Goal: Information Seeking & Learning: Learn about a topic

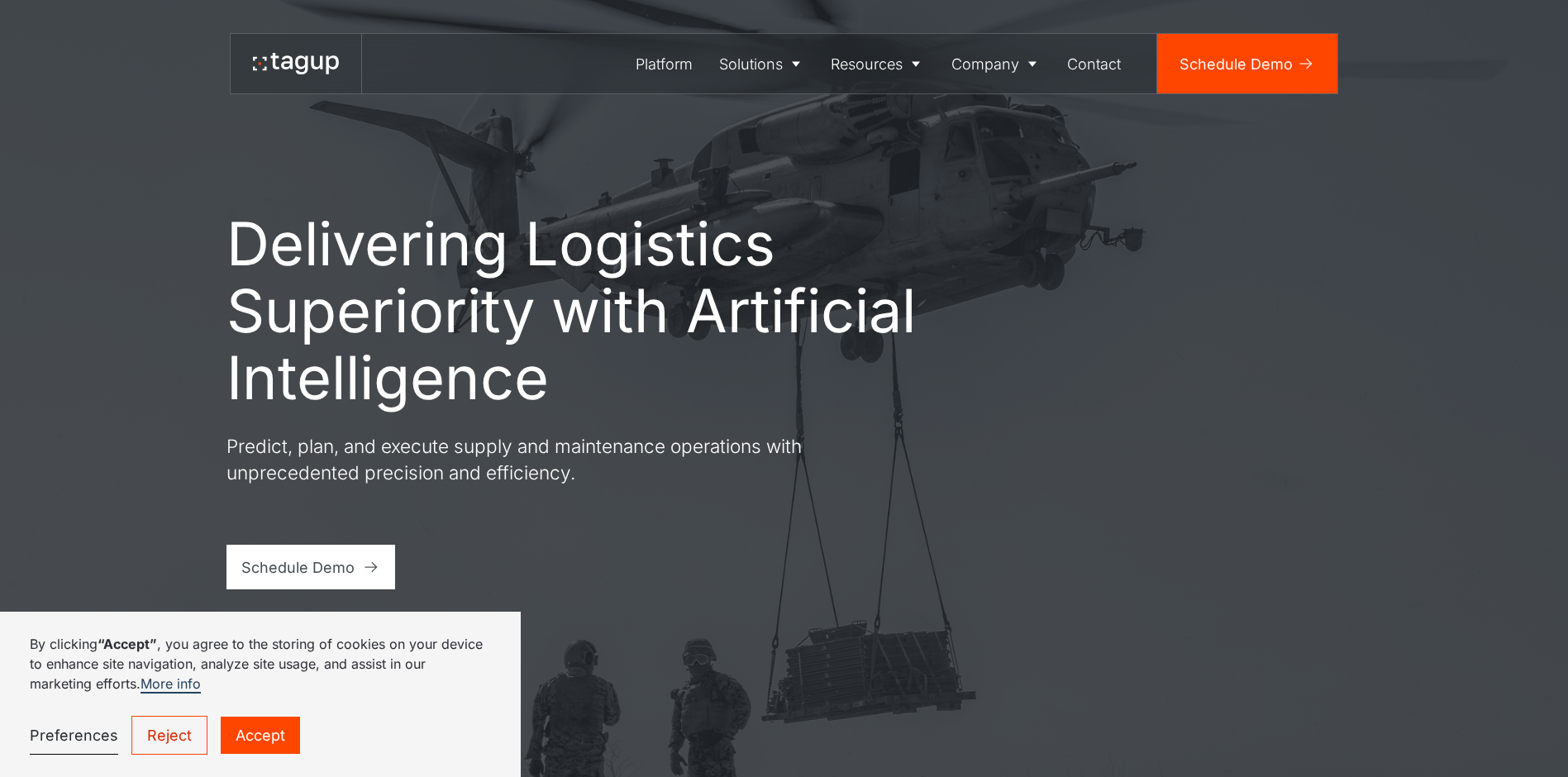
click at [724, 657] on div "Delivering Logistics Superiority with Artificial Intelligence Predict, plan, an…" at bounding box center [784, 388] width 1494 height 777
click at [198, 733] on link "Reject" at bounding box center [169, 736] width 76 height 39
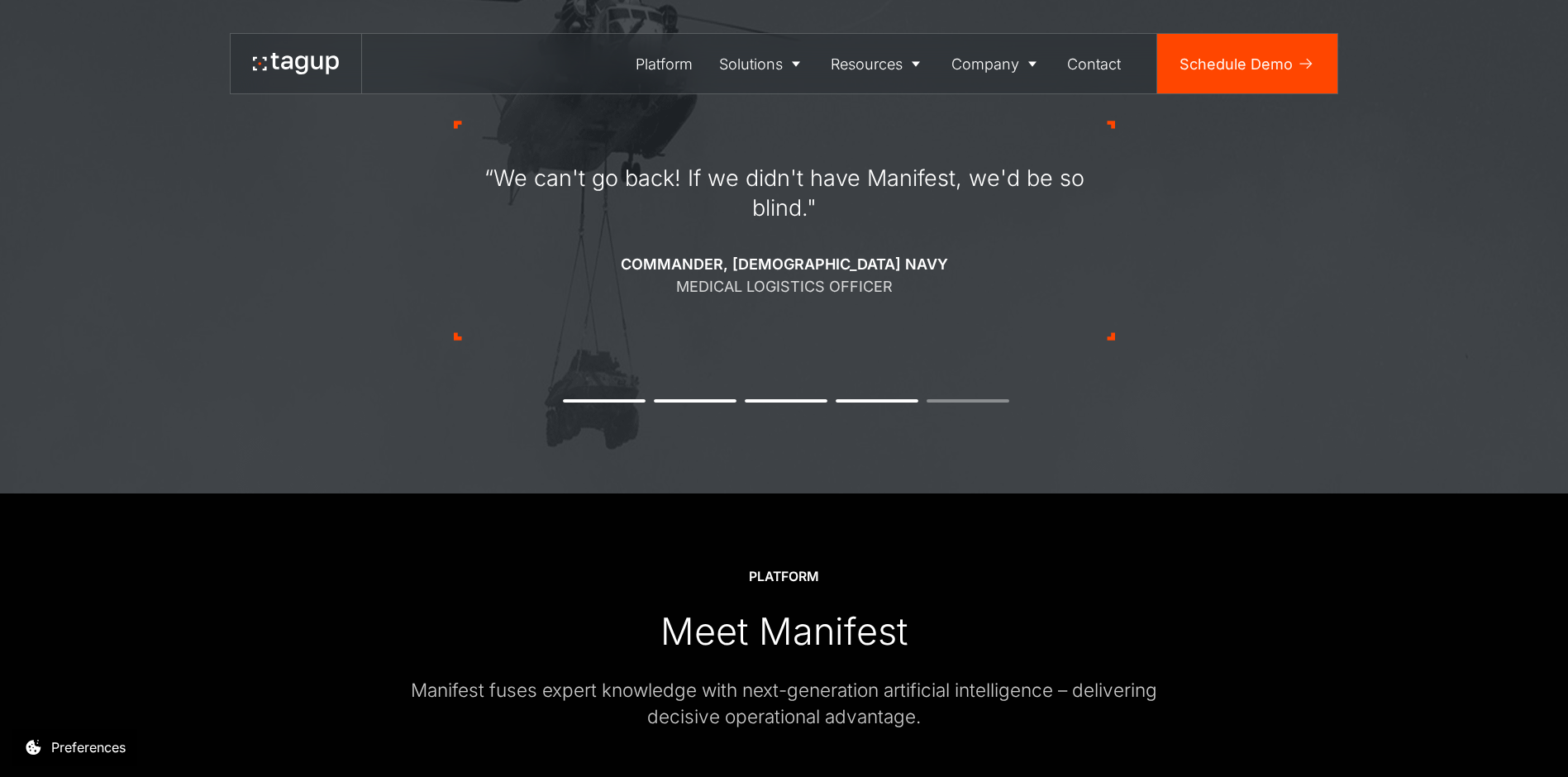
scroll to position [1119, 0]
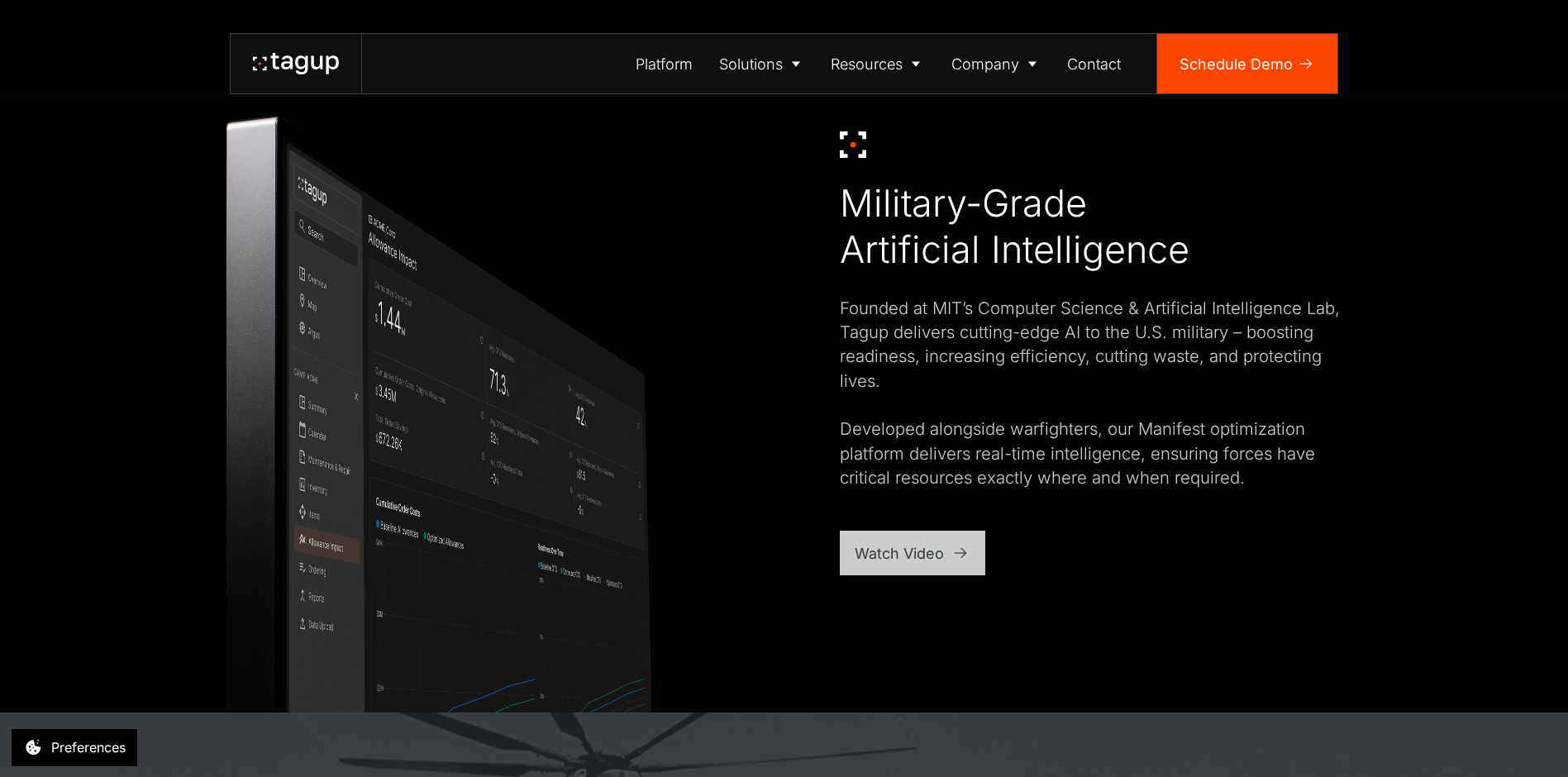
click at [933, 539] on div "Watch Video" at bounding box center [912, 553] width 145 height 45
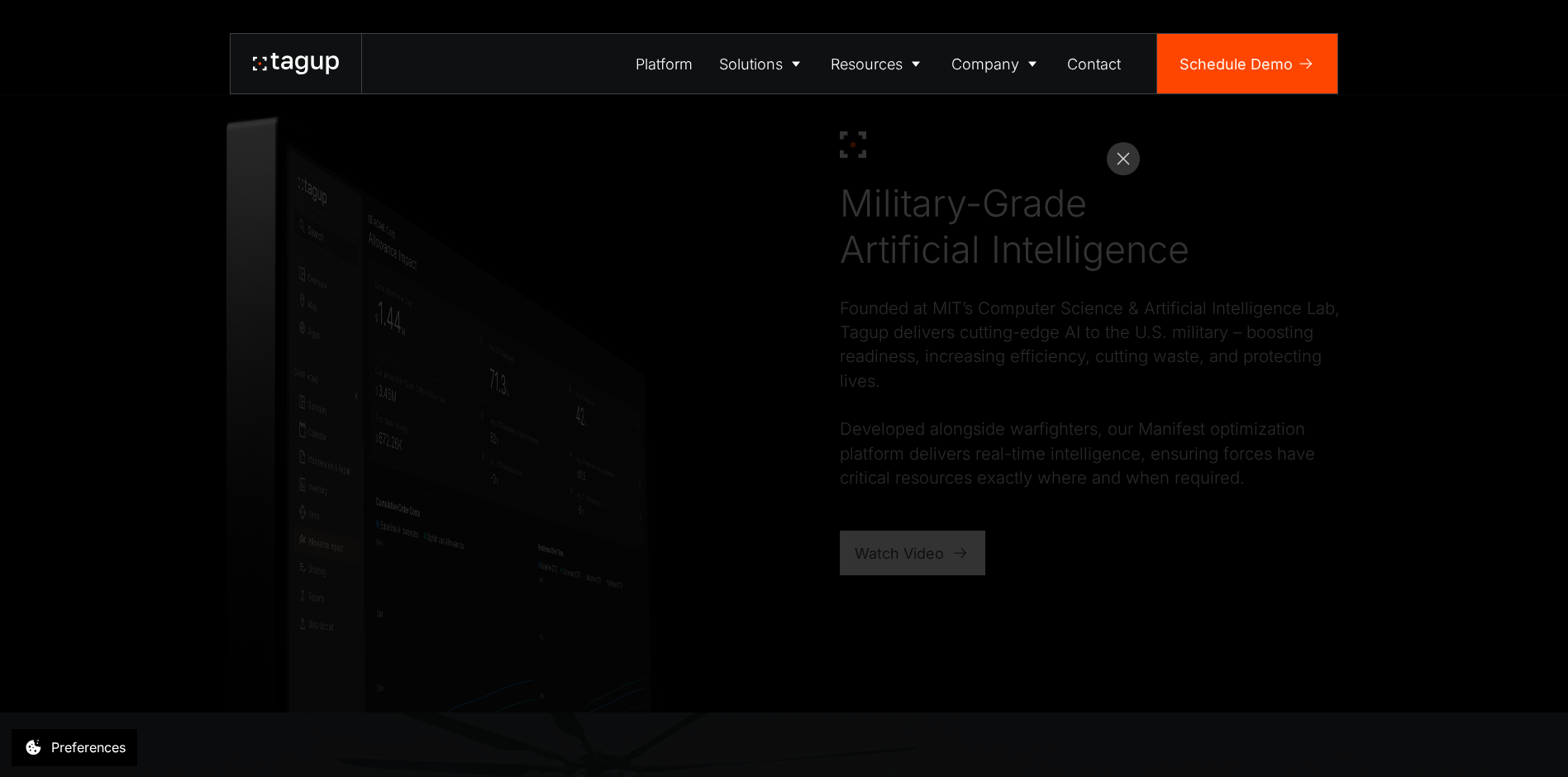
click at [1124, 161] on rect at bounding box center [1124, 159] width 33 height 33
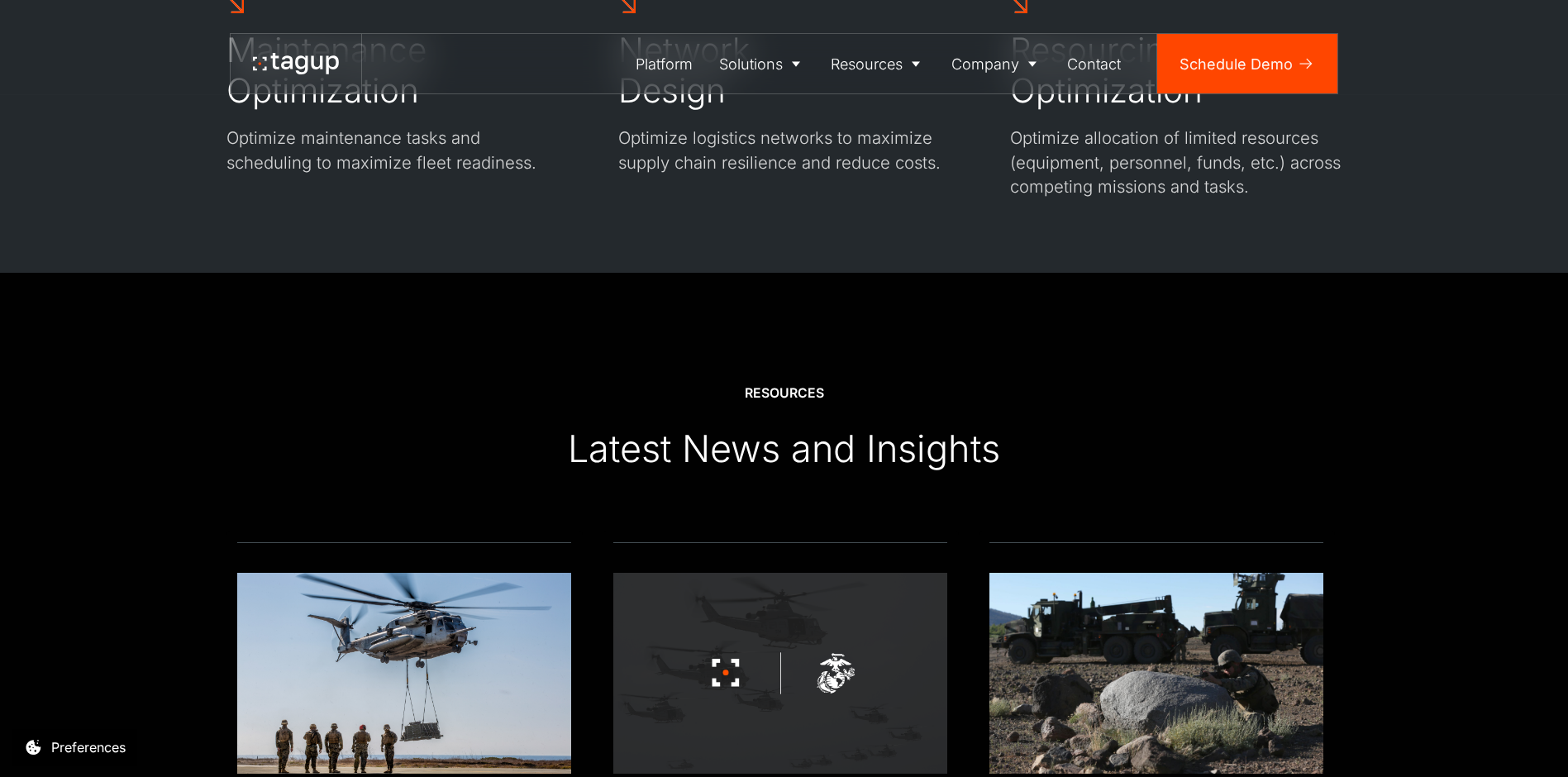
scroll to position [5952, 0]
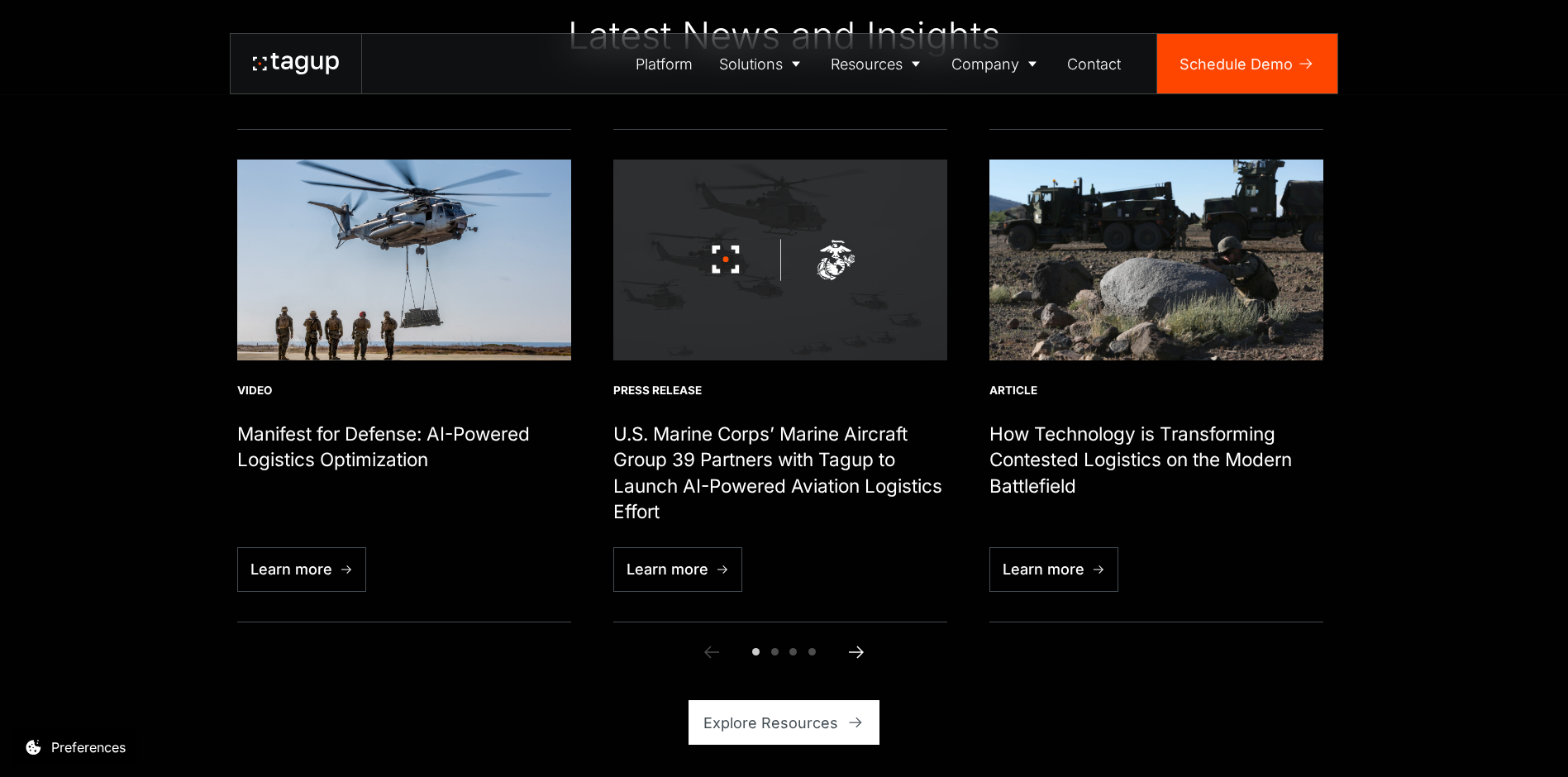
click at [848, 648] on icon "Next slide" at bounding box center [856, 652] width 20 height 20
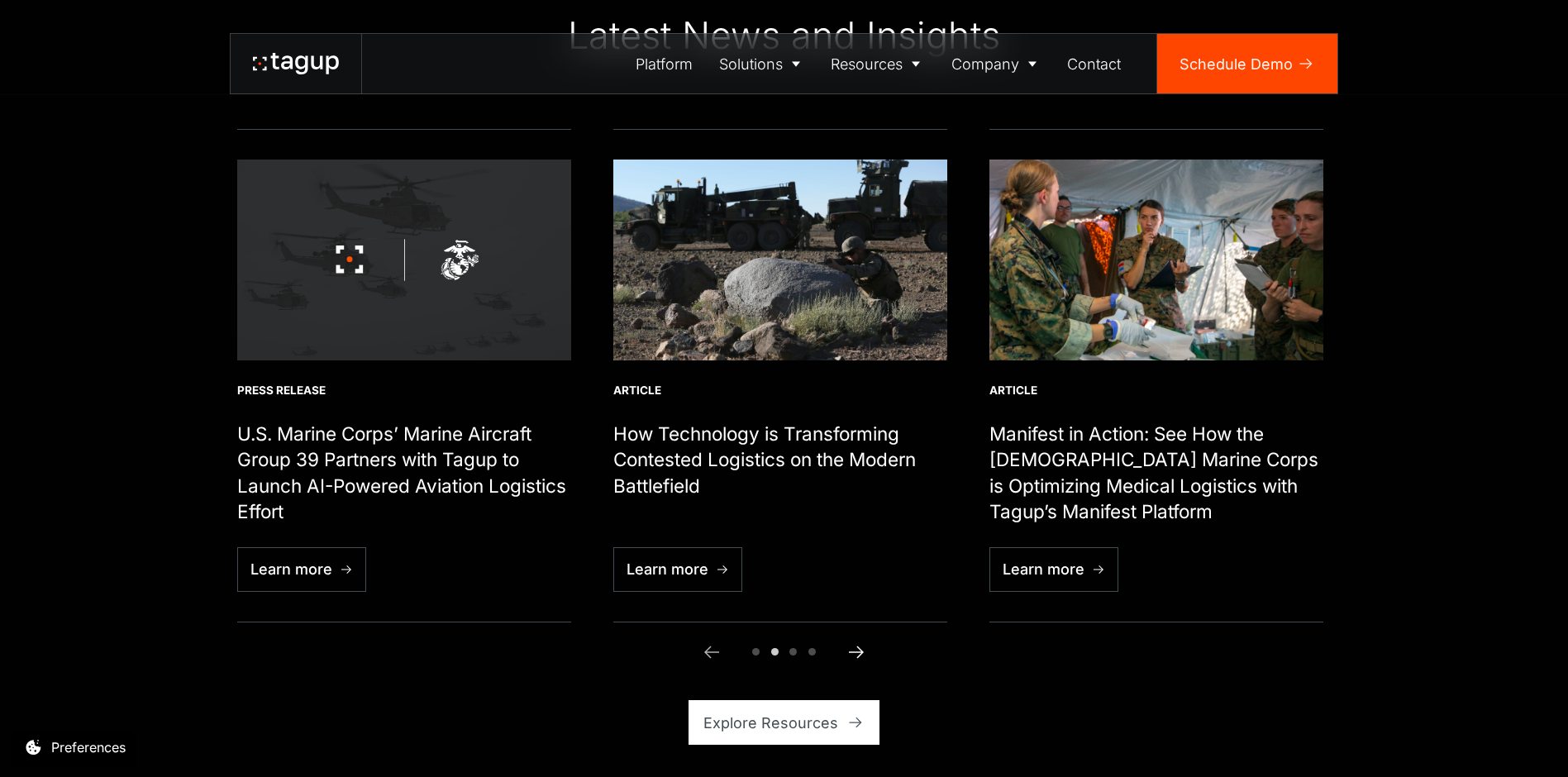
click at [861, 649] on icon "Next slide" at bounding box center [856, 652] width 20 height 20
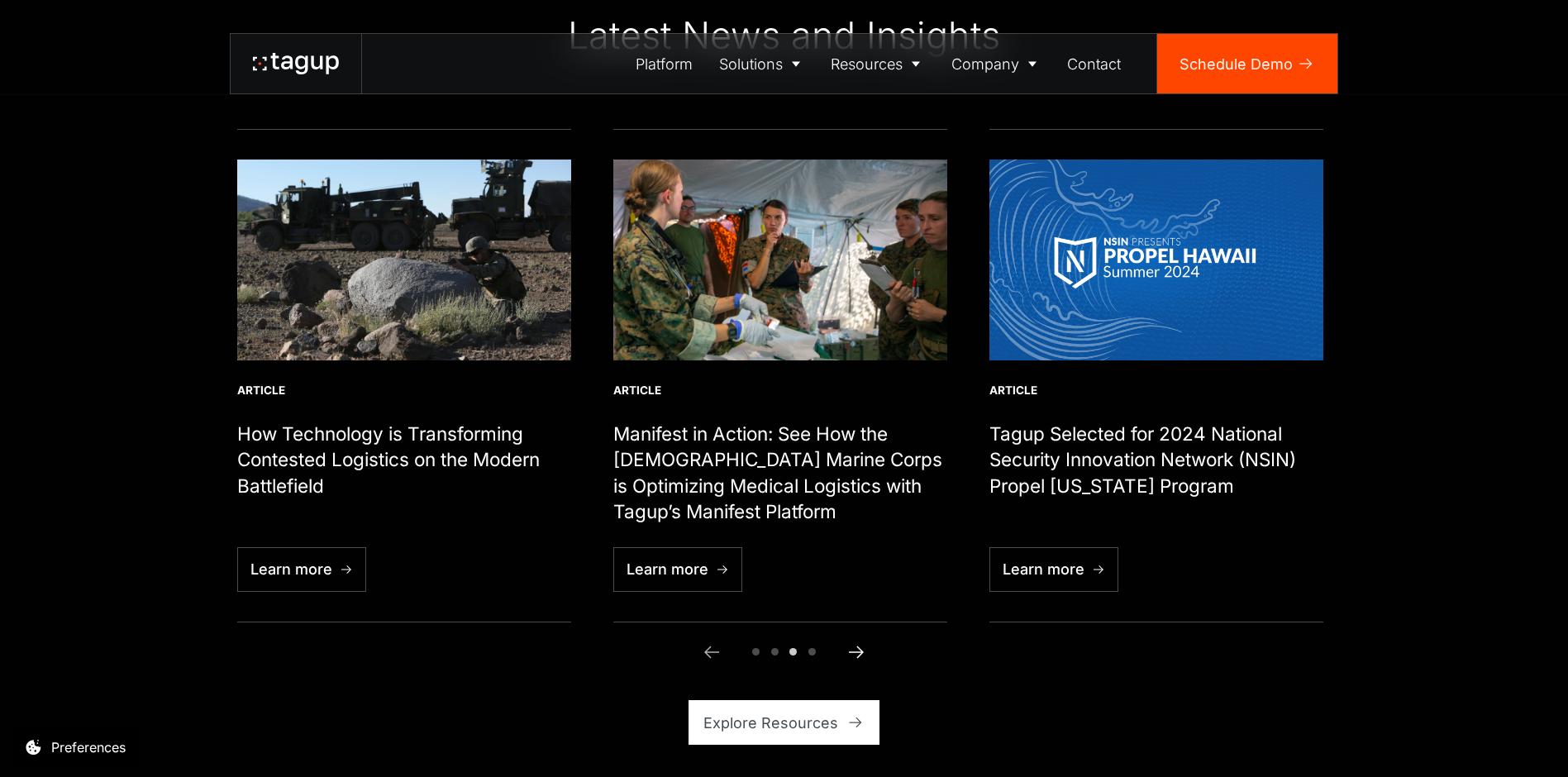
click at [861, 649] on icon "Next slide" at bounding box center [856, 652] width 20 height 20
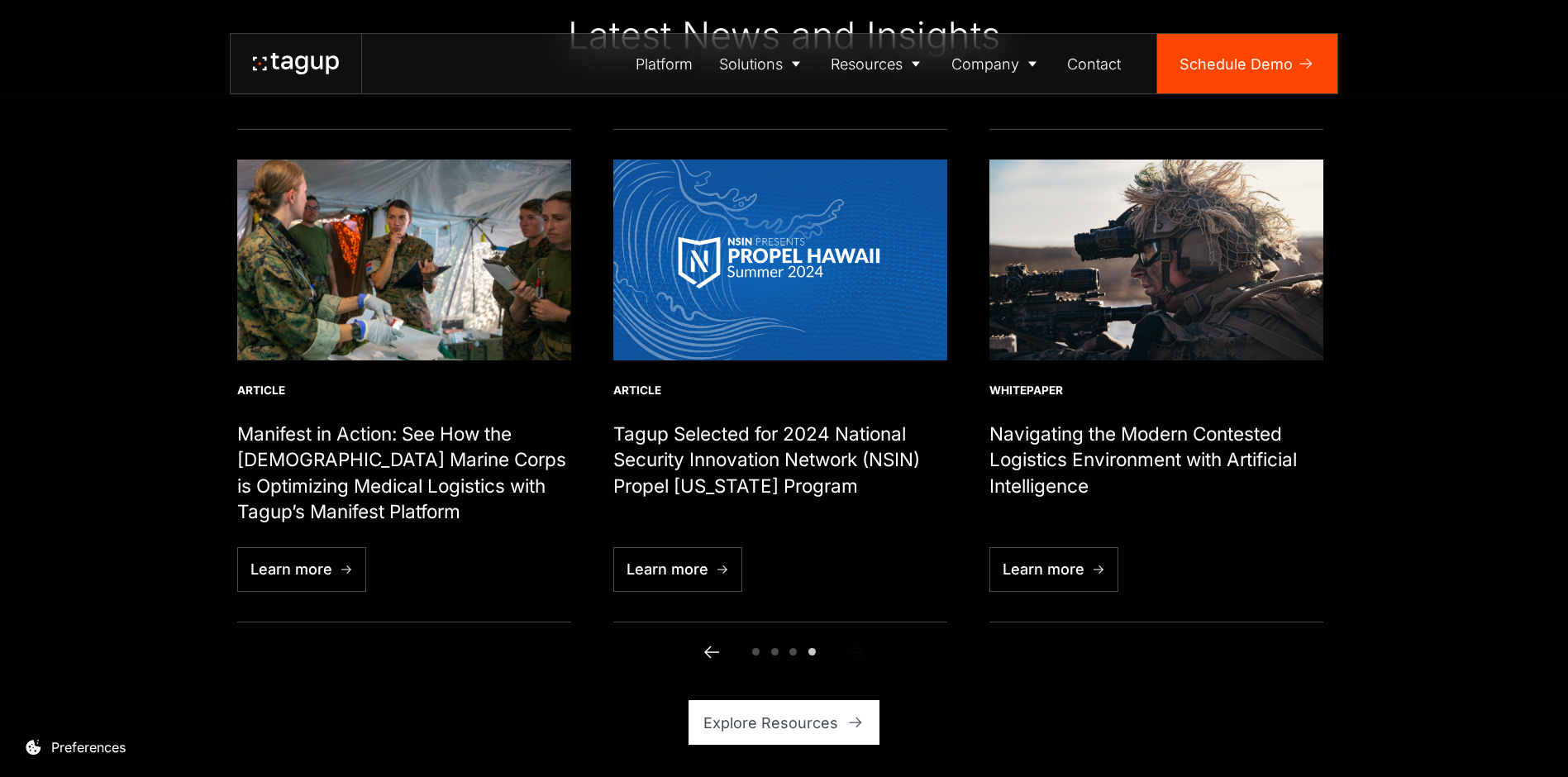
click at [707, 649] on icon "Previous slide" at bounding box center [711, 652] width 15 height 12
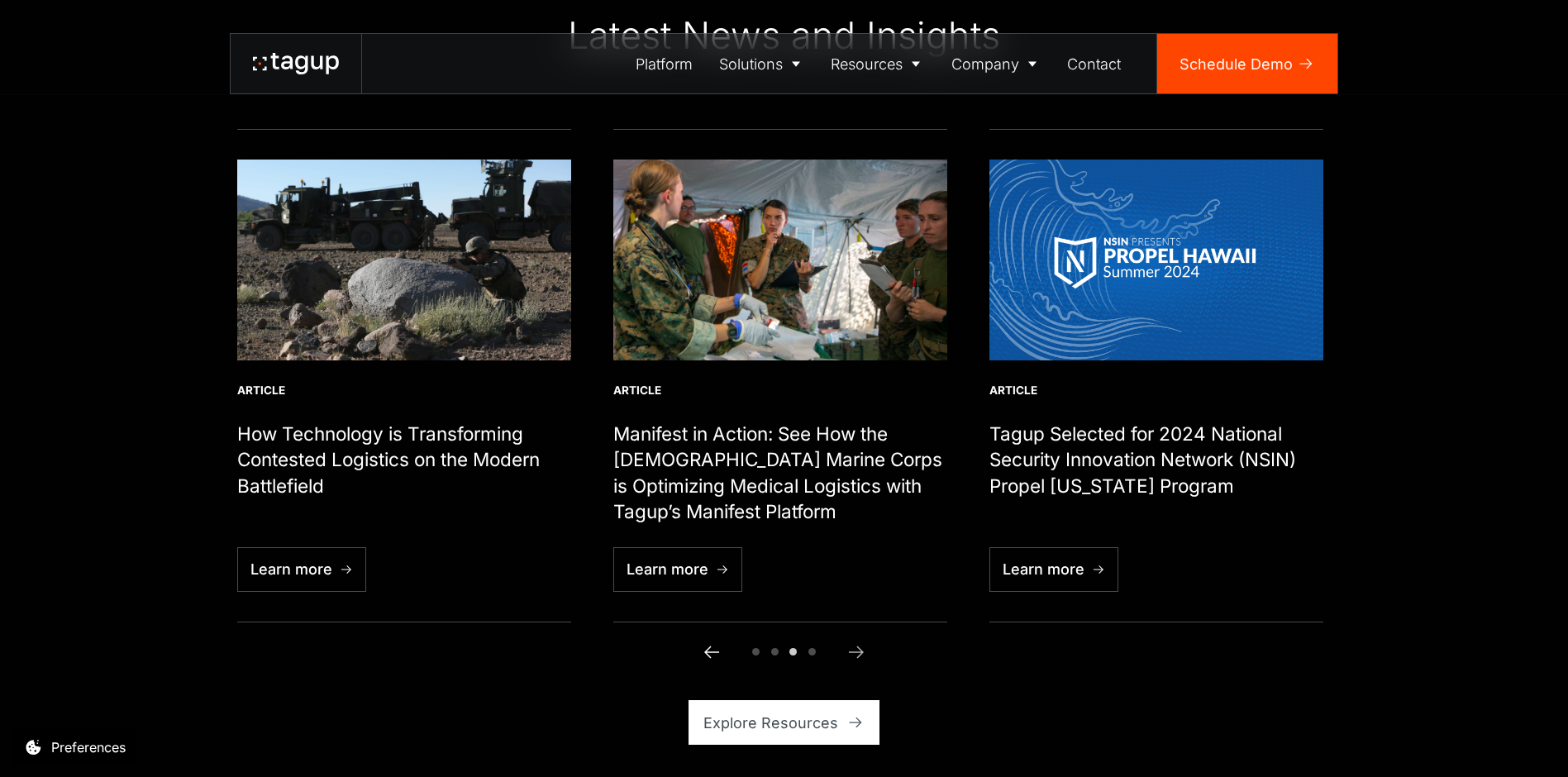
click at [707, 649] on icon "Previous slide" at bounding box center [711, 652] width 15 height 12
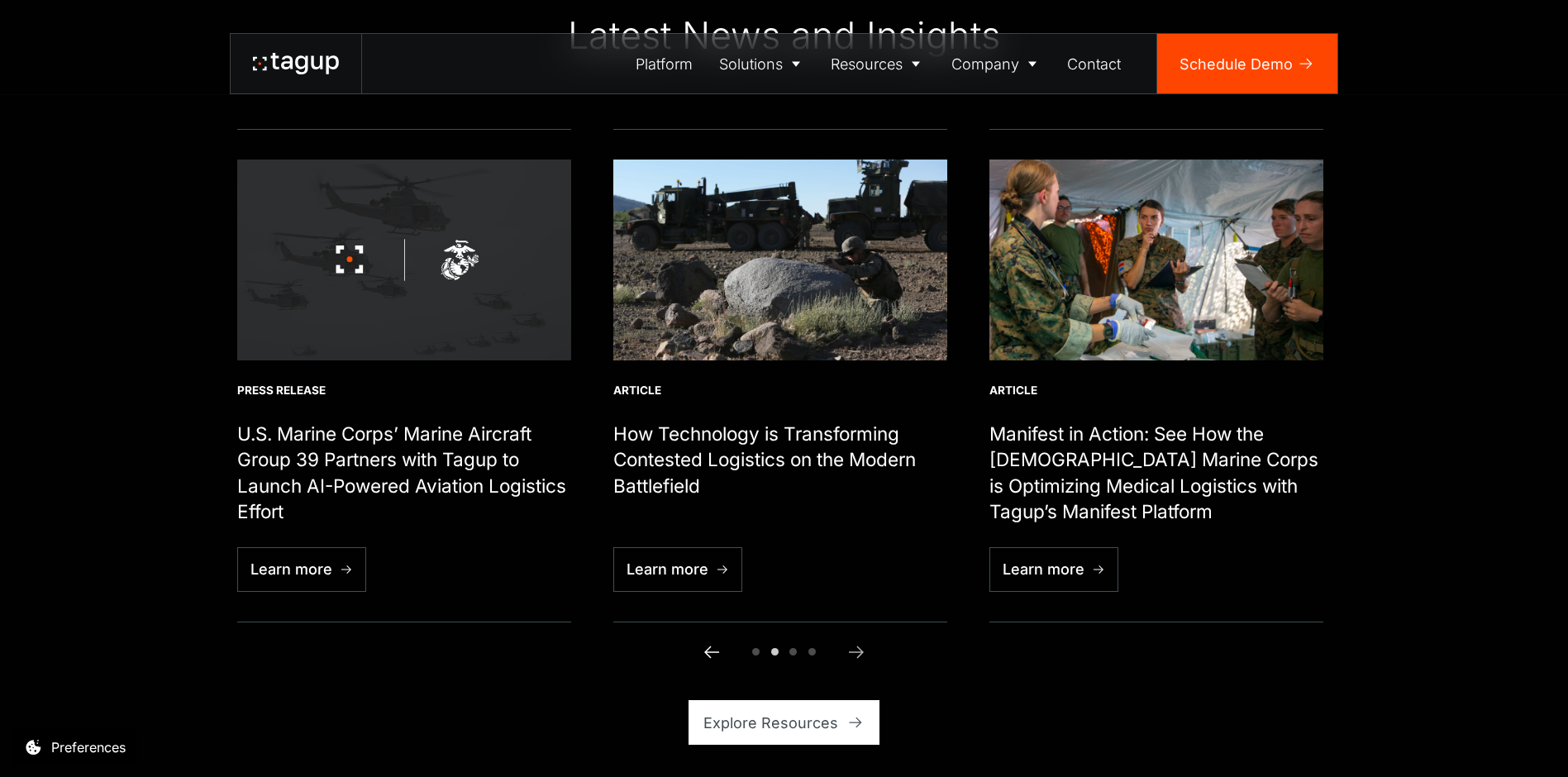
click at [708, 649] on icon "Previous slide" at bounding box center [712, 652] width 20 height 20
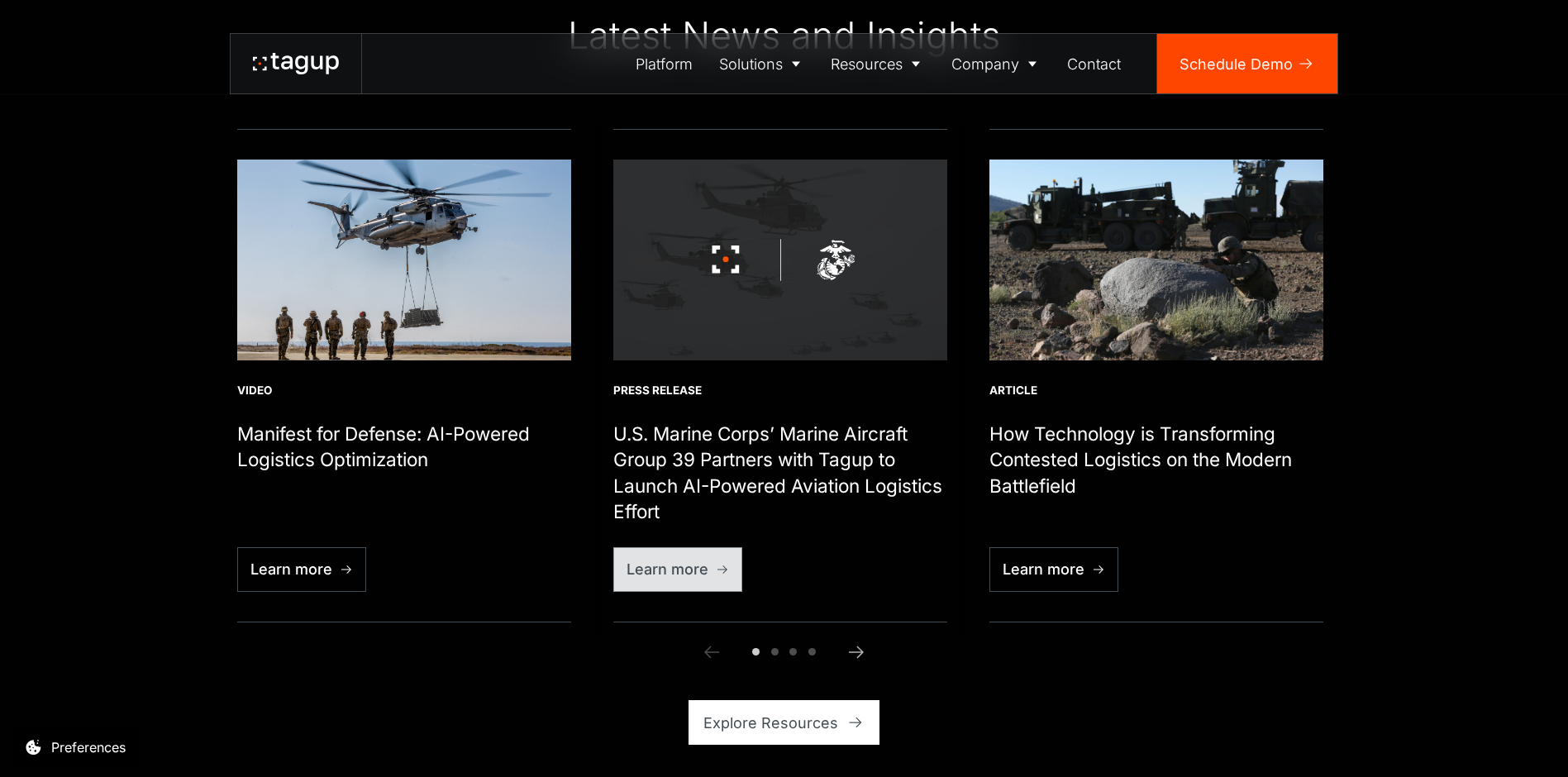
click at [679, 565] on div "Learn more" at bounding box center [667, 568] width 82 height 22
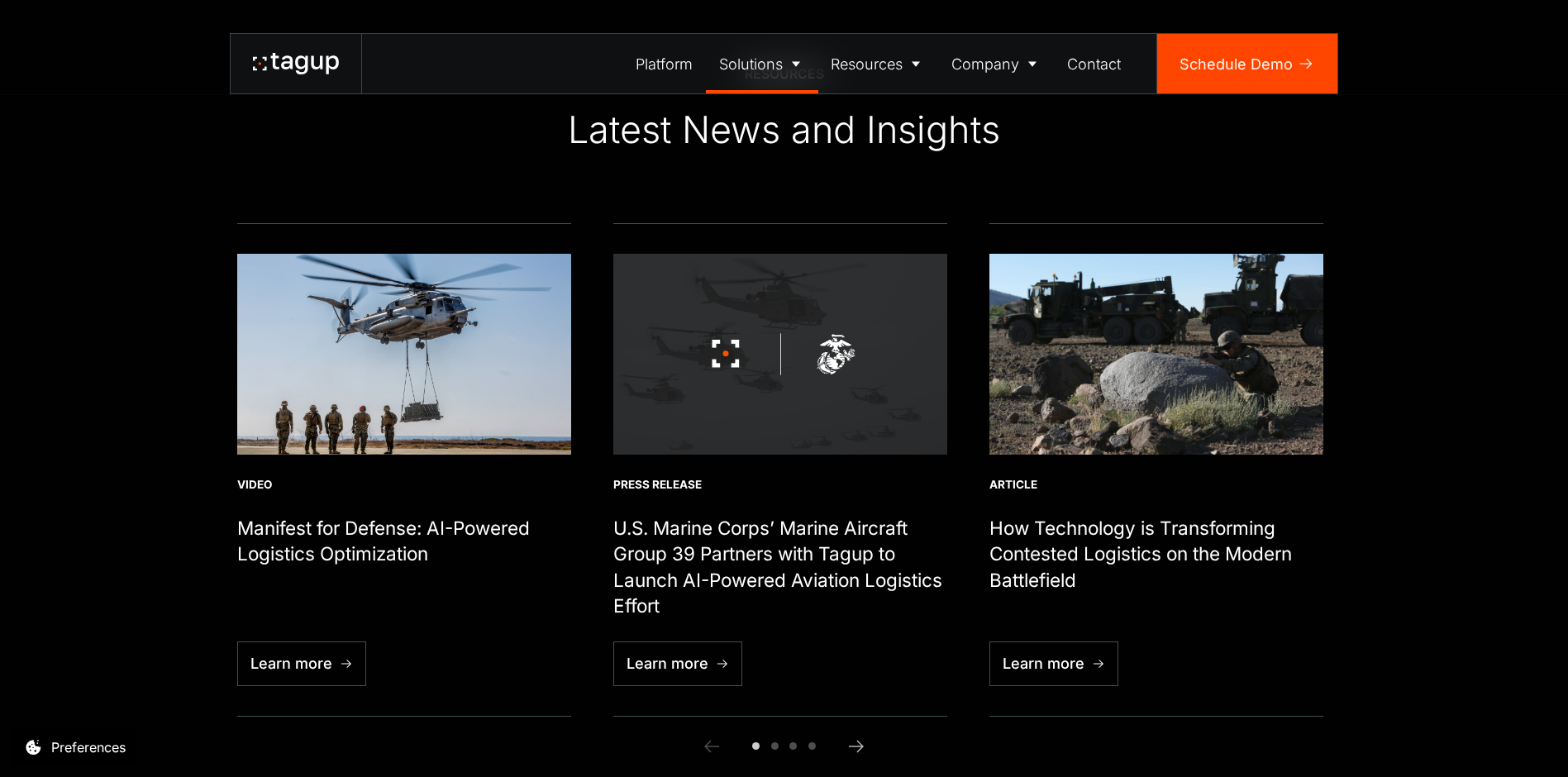
scroll to position [5854, 0]
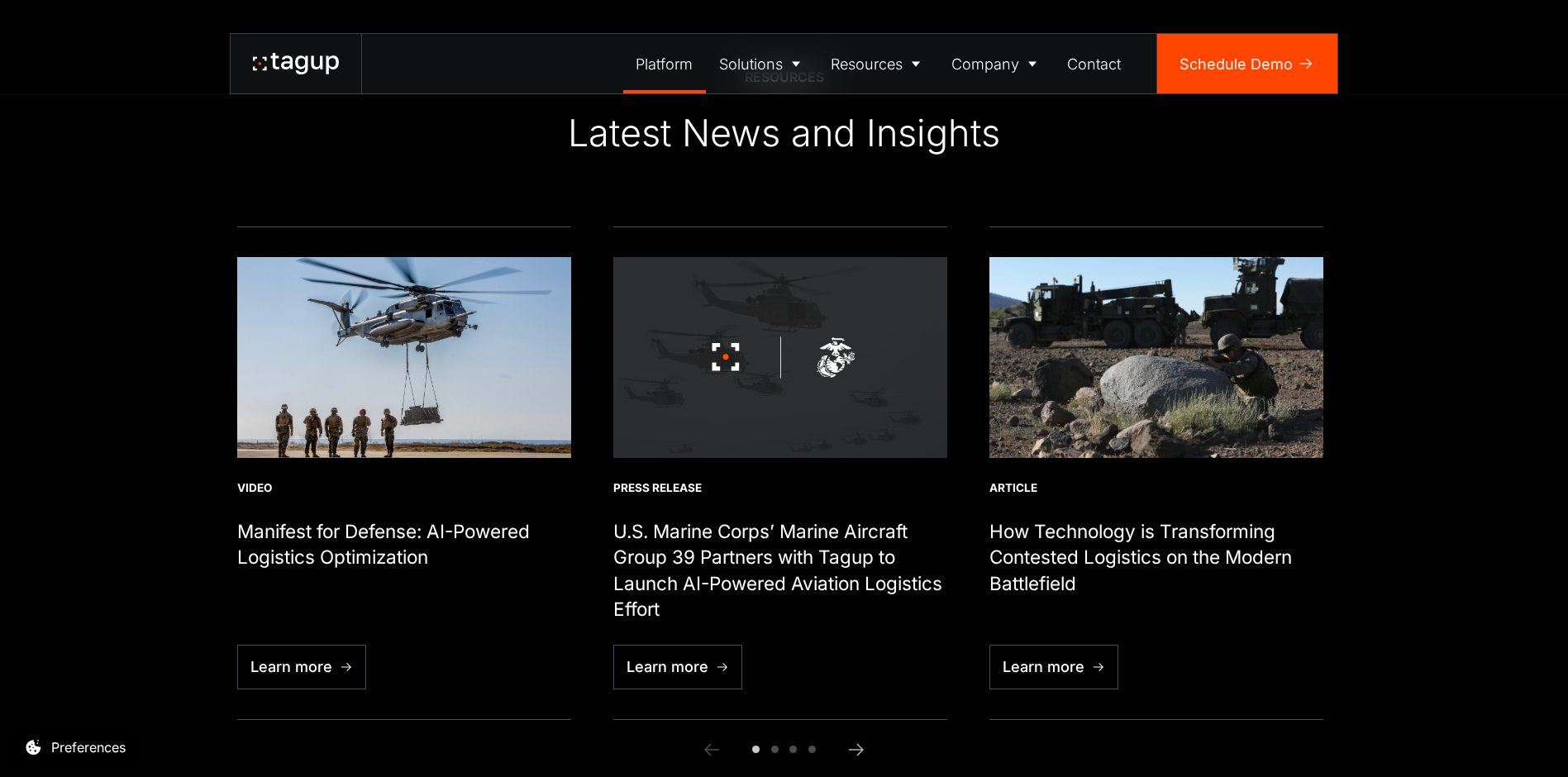
click at [663, 71] on div "Platform" at bounding box center [663, 63] width 57 height 22
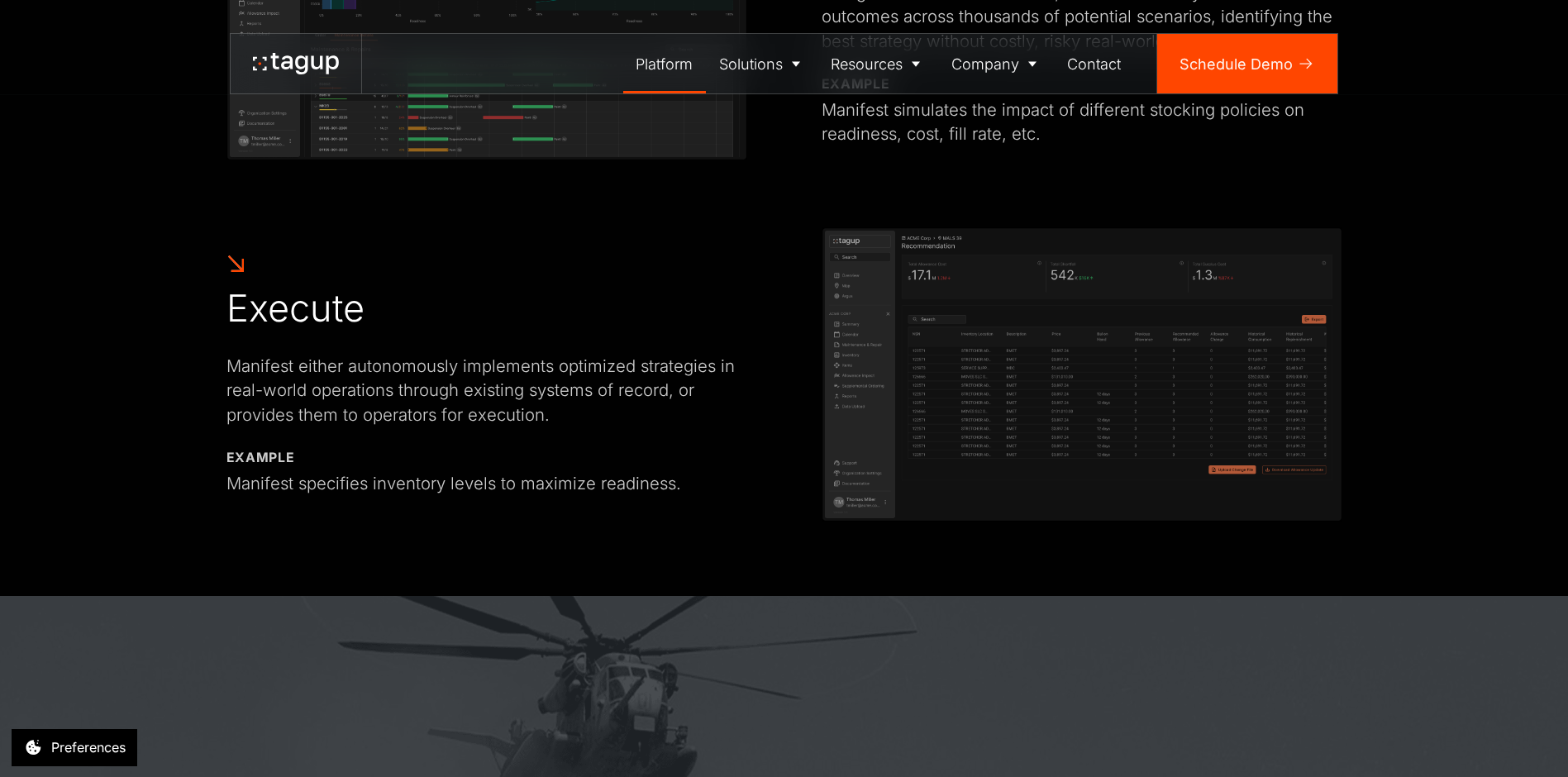
scroll to position [1603, 0]
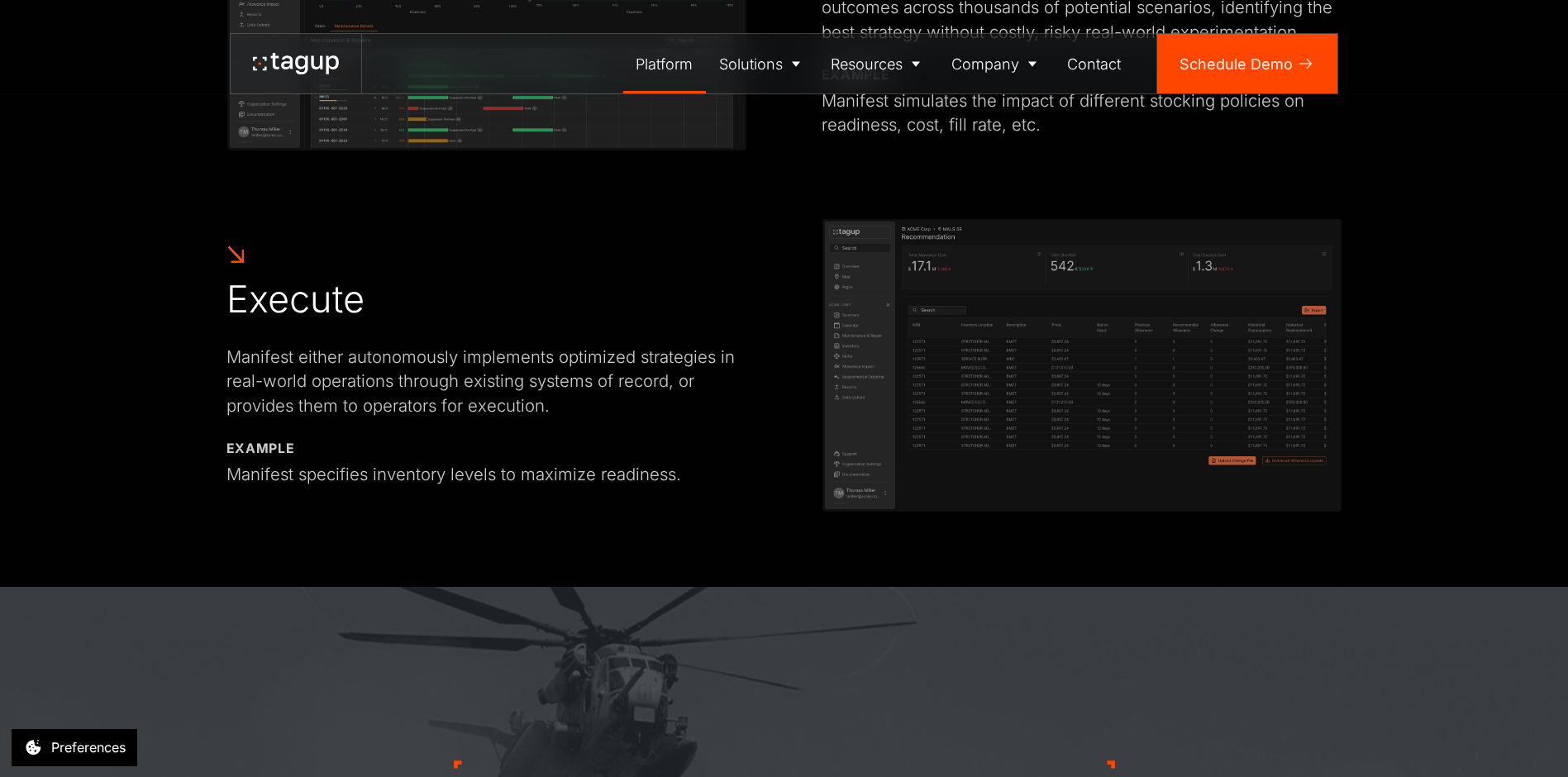
click at [989, 347] on img at bounding box center [1082, 365] width 521 height 294
click at [985, 121] on div "About" at bounding box center [997, 121] width 77 height 20
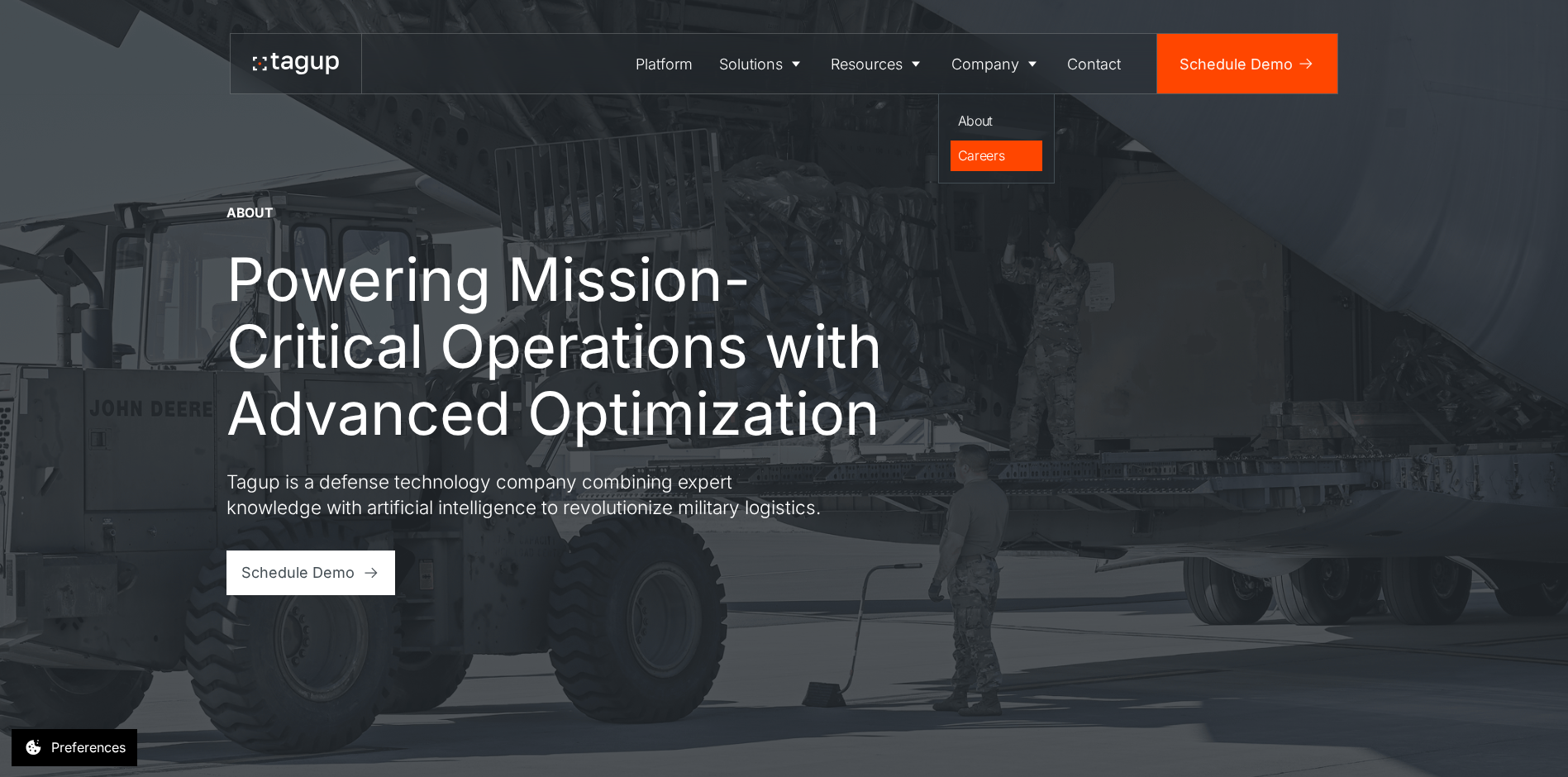
click at [994, 155] on div "Careers" at bounding box center [997, 155] width 77 height 20
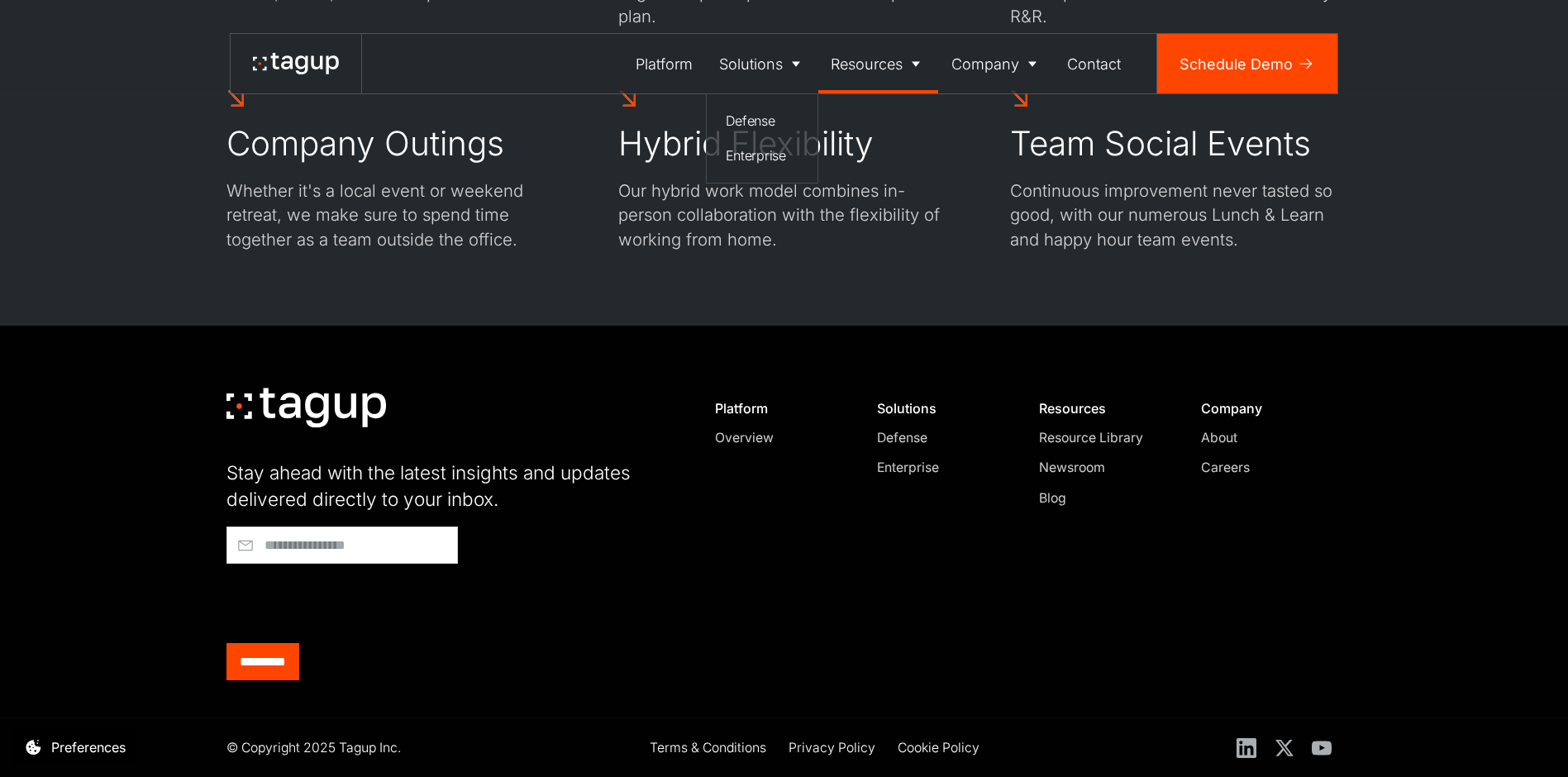
scroll to position [1617, 0]
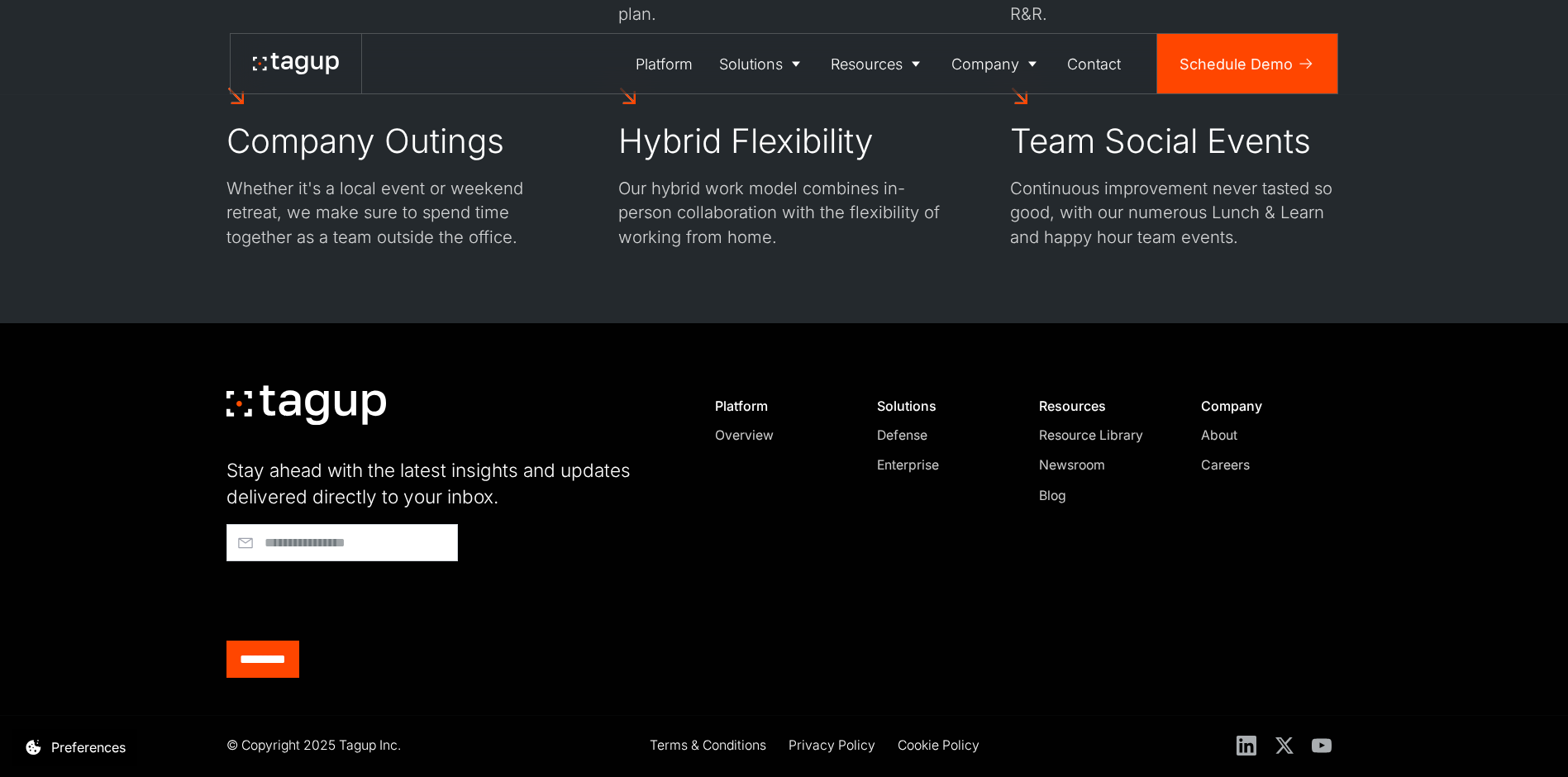
click at [300, 61] on icon at bounding box center [296, 63] width 86 height 21
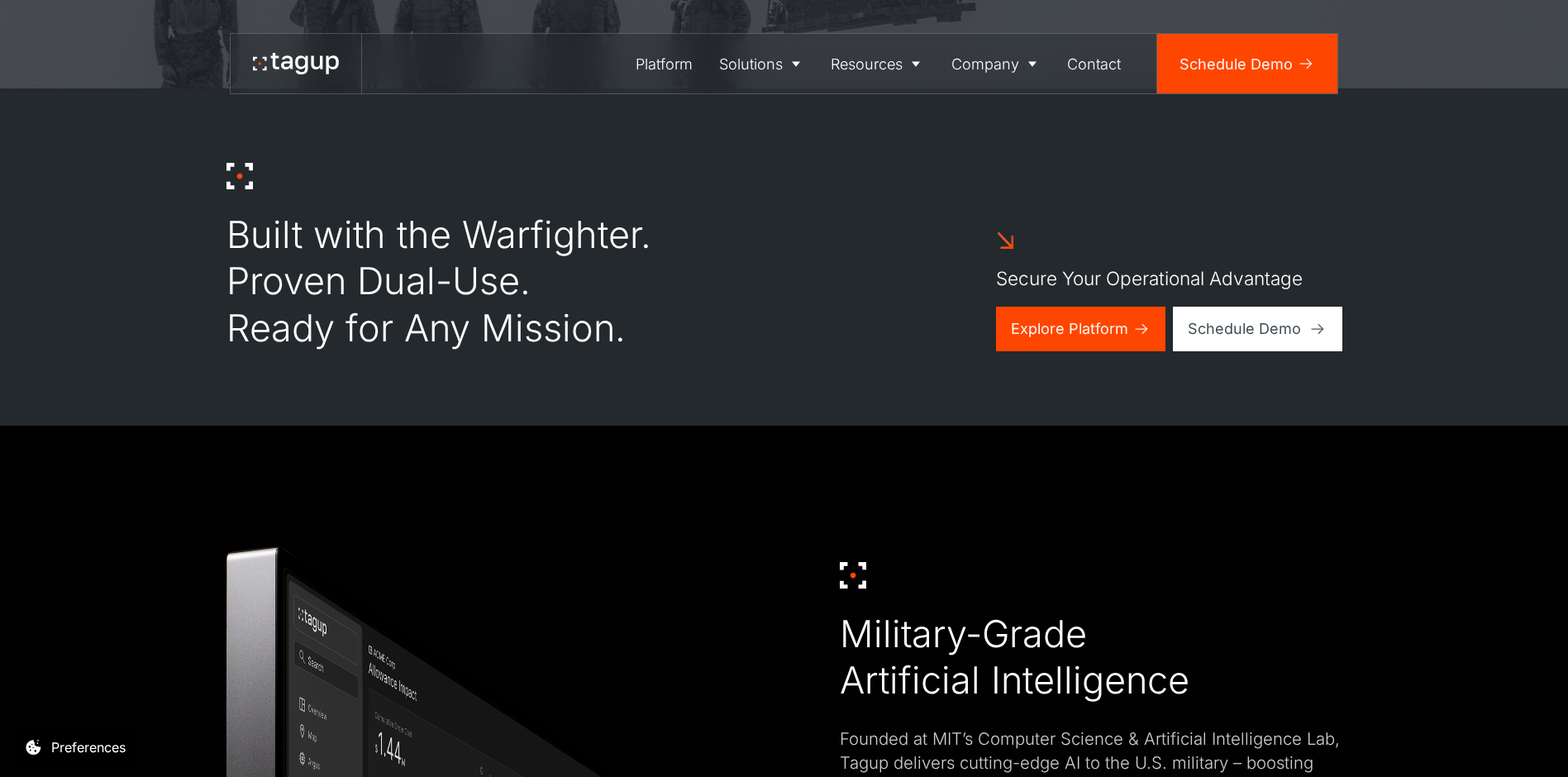
scroll to position [909, 0]
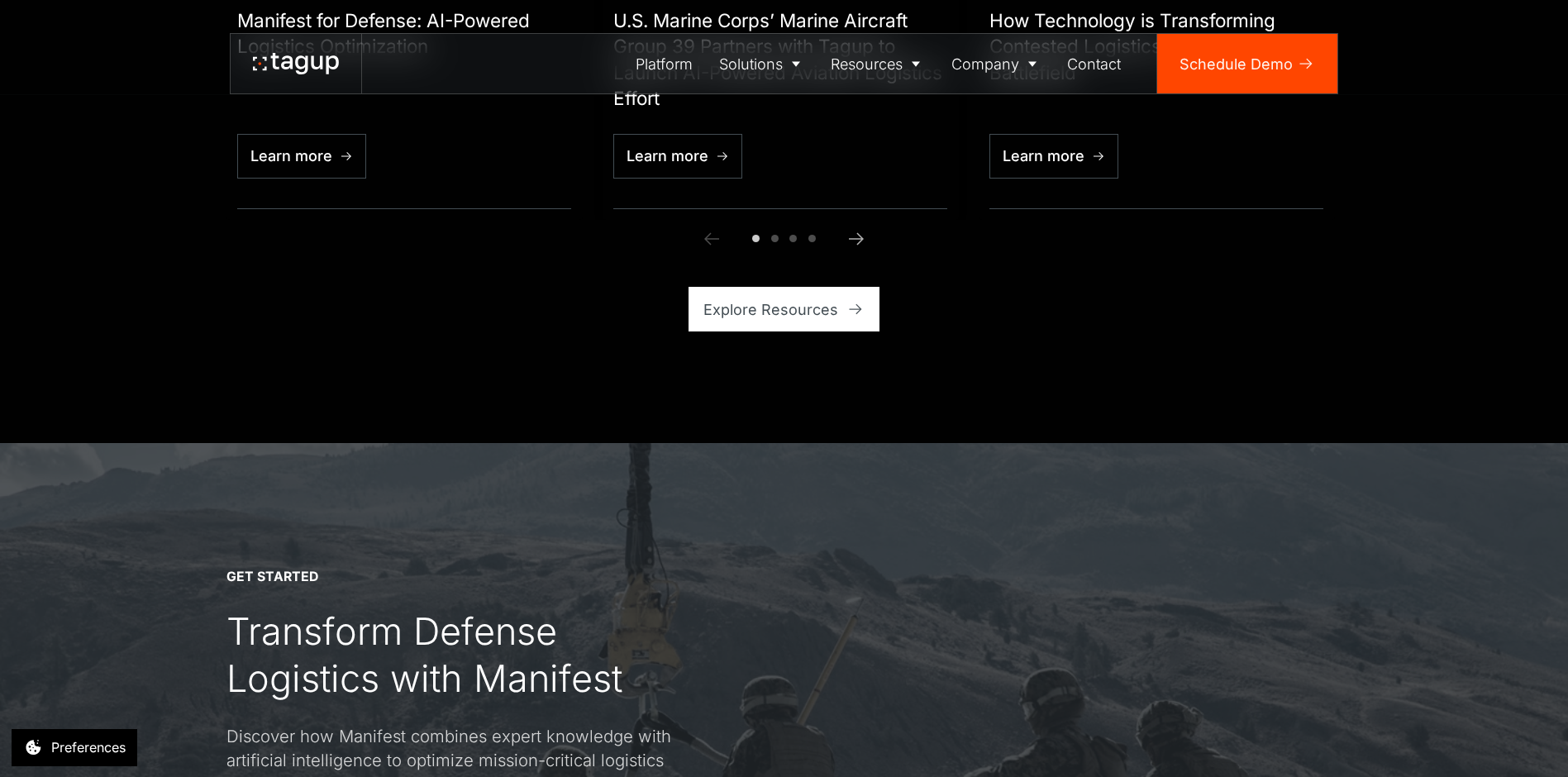
scroll to position [6035, 0]
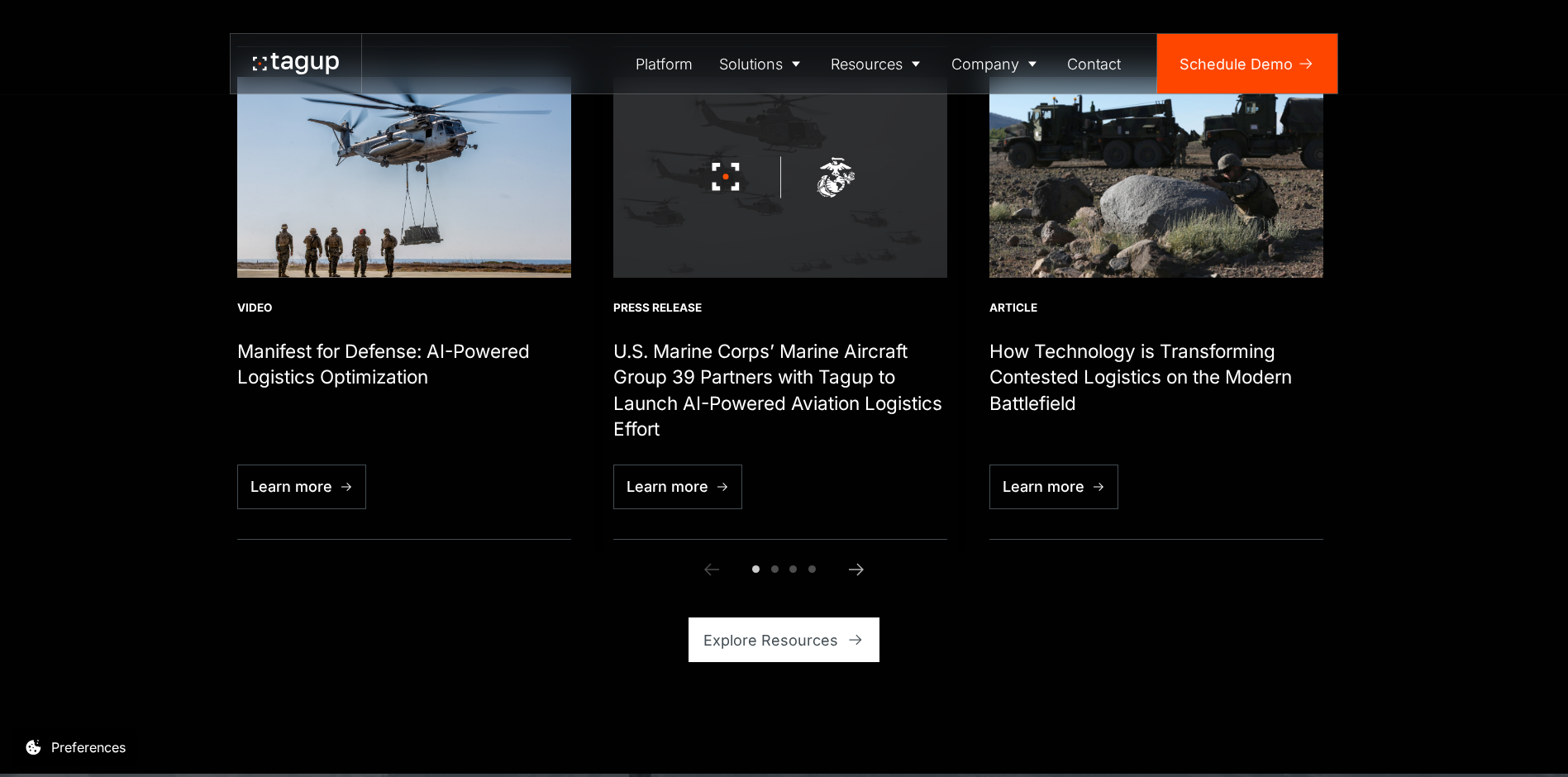
click at [844, 367] on h1 "U.S. Marine Corps’ Marine Aircraft Group 39 Partners with Tagup to Launch AI-Po…" at bounding box center [780, 390] width 334 height 104
click at [690, 489] on div "Learn more" at bounding box center [667, 486] width 82 height 22
